Goal: Transaction & Acquisition: Purchase product/service

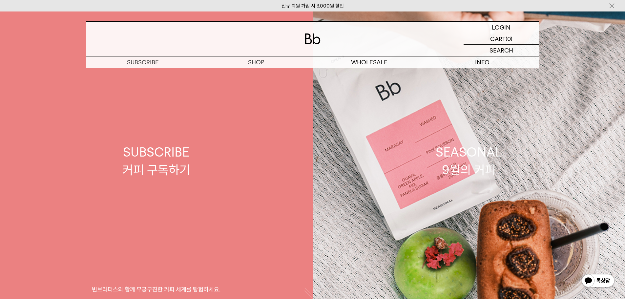
click at [0, 0] on p "숍" at bounding box center [0, 0] width 0 height 0
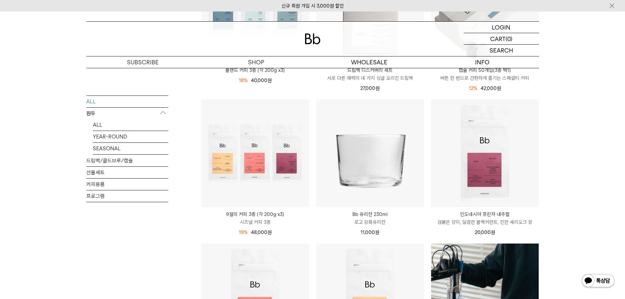
scroll to position [492, 0]
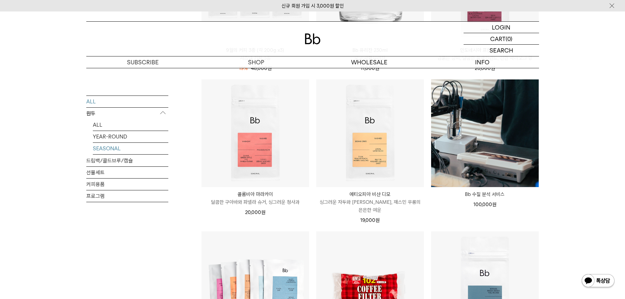
click at [110, 149] on link "SEASONAL" at bounding box center [130, 147] width 75 height 11
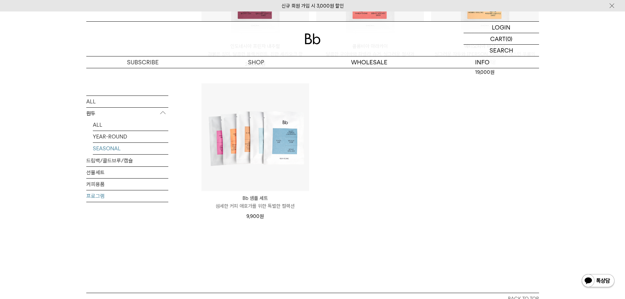
scroll to position [426, 0]
